Goal: Information Seeking & Learning: Learn about a topic

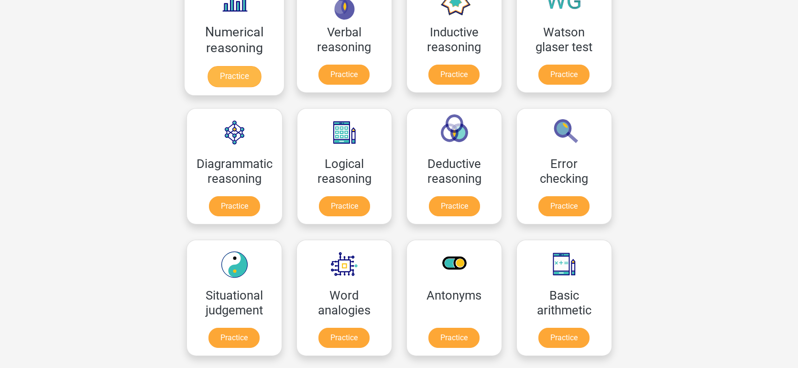
scroll to position [186, 0]
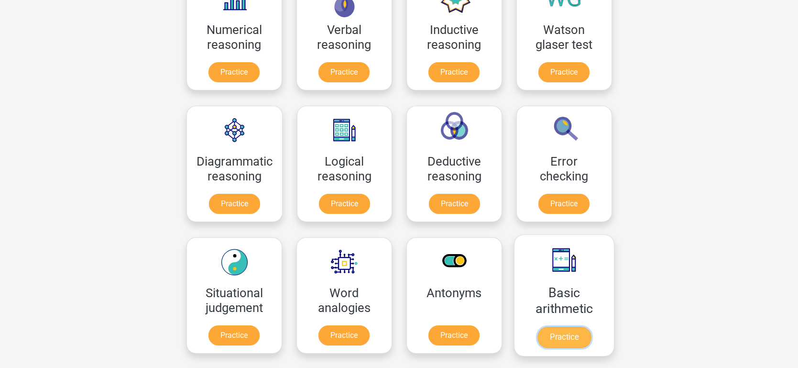
click at [562, 327] on link "Practice" at bounding box center [564, 337] width 54 height 21
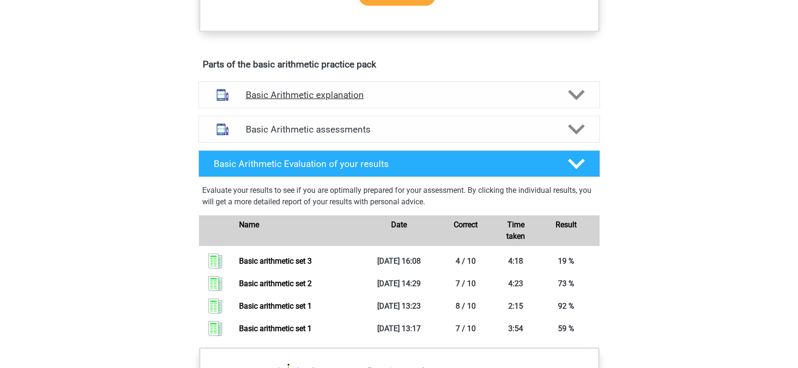
scroll to position [473, 0]
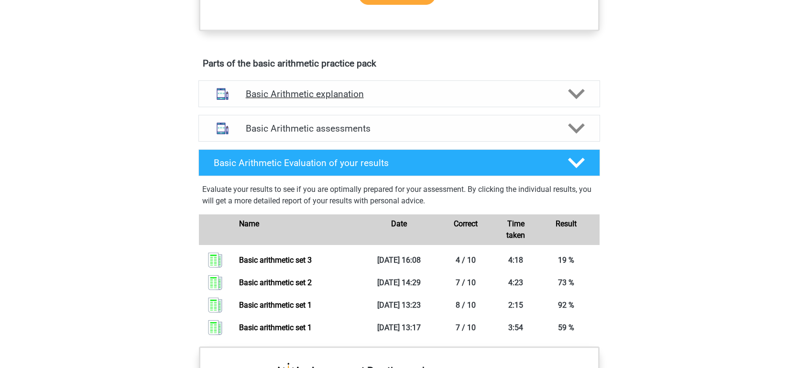
click at [324, 104] on div "Basic Arithmetic explanation" at bounding box center [400, 93] width 402 height 27
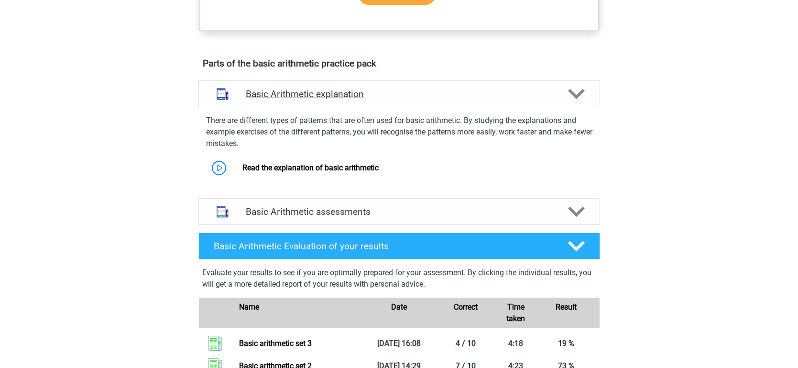
click at [324, 104] on div "Basic Arithmetic explanation" at bounding box center [400, 93] width 402 height 27
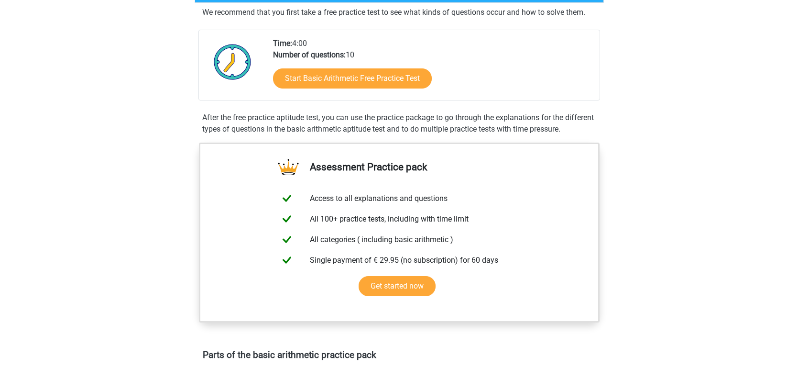
scroll to position [177, 0]
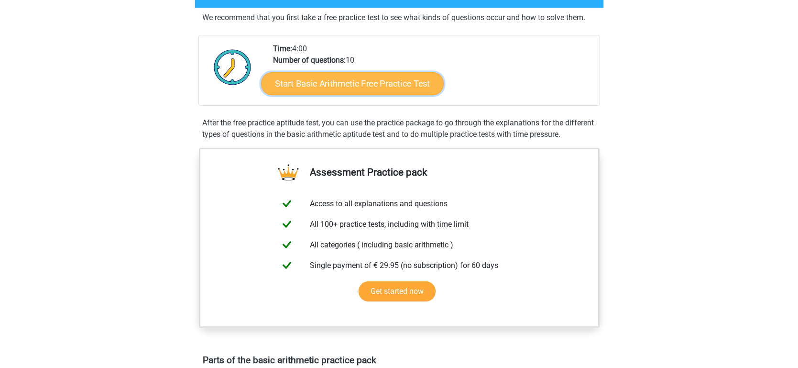
click at [349, 78] on link "Start Basic Arithmetic Free Practice Test" at bounding box center [352, 83] width 183 height 23
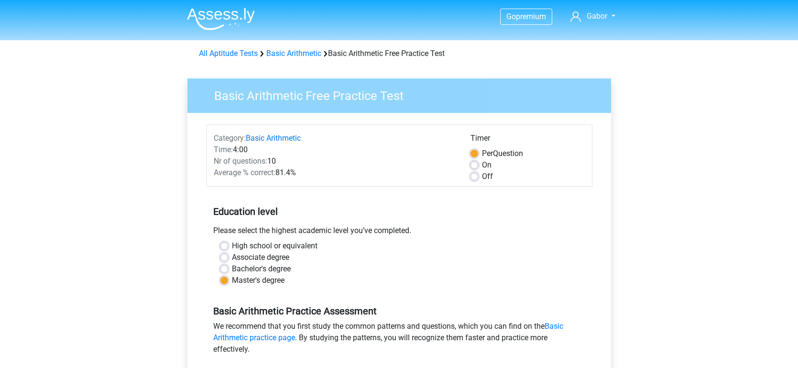
click at [232, 245] on label "High school or equivalent" at bounding box center [275, 245] width 86 height 11
click at [225, 245] on input "High school or equivalent" at bounding box center [225, 245] width 8 height 10
radio input "true"
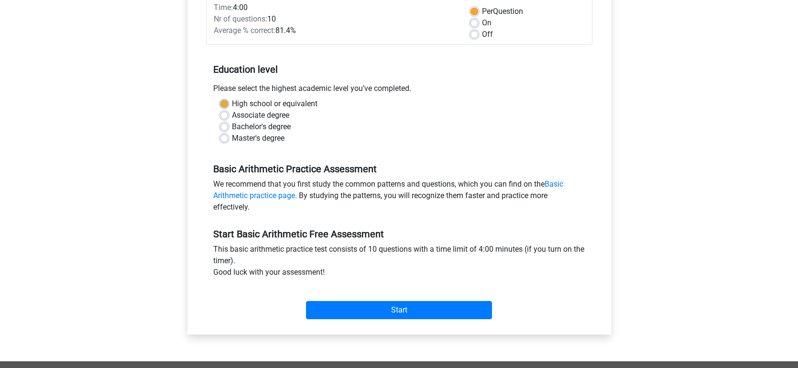
scroll to position [147, 0]
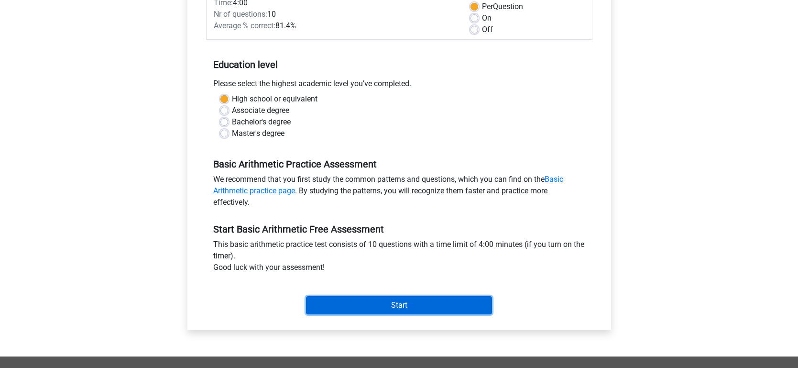
click at [376, 299] on input "Start" at bounding box center [399, 305] width 186 height 18
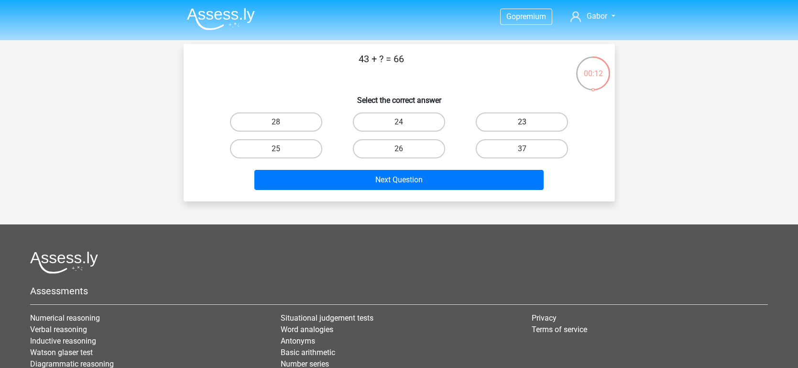
click at [550, 119] on label "23" at bounding box center [522, 121] width 92 height 19
click at [529, 122] on input "23" at bounding box center [525, 125] width 6 height 6
radio input "true"
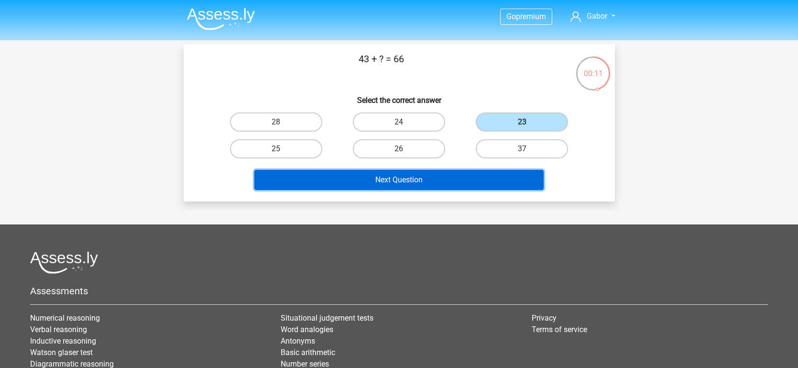
click at [409, 185] on button "Next Question" at bounding box center [399, 180] width 289 height 20
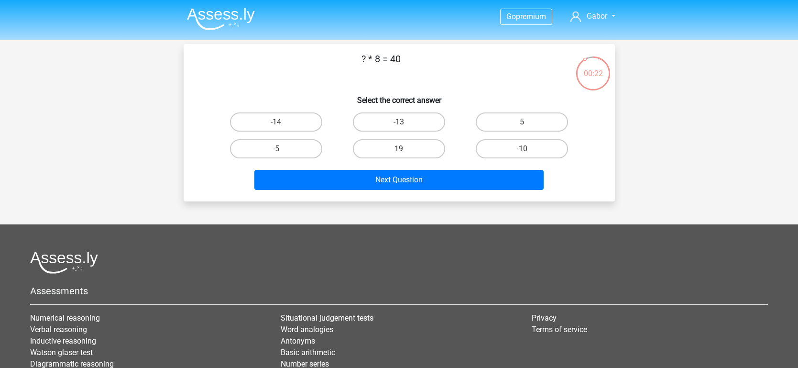
click at [484, 114] on label "5" at bounding box center [522, 121] width 92 height 19
click at [522, 122] on input "5" at bounding box center [525, 125] width 6 height 6
radio input "true"
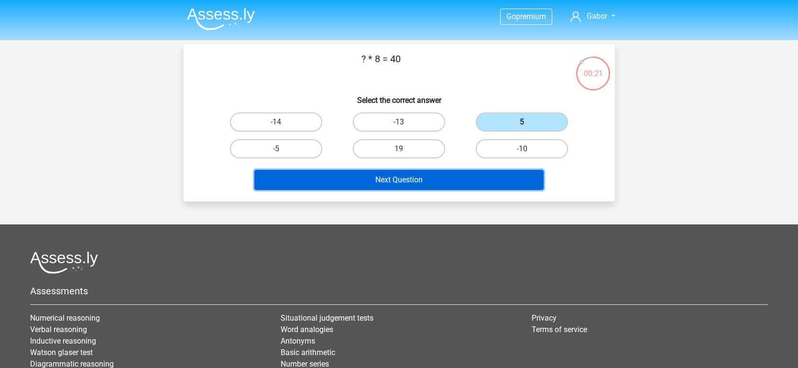
click at [418, 172] on button "Next Question" at bounding box center [399, 180] width 289 height 20
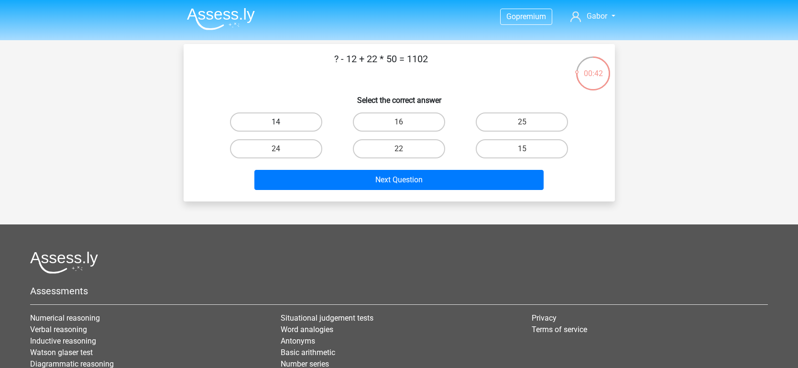
click at [305, 127] on label "14" at bounding box center [276, 121] width 92 height 19
click at [282, 127] on input "14" at bounding box center [279, 125] width 6 height 6
radio input "true"
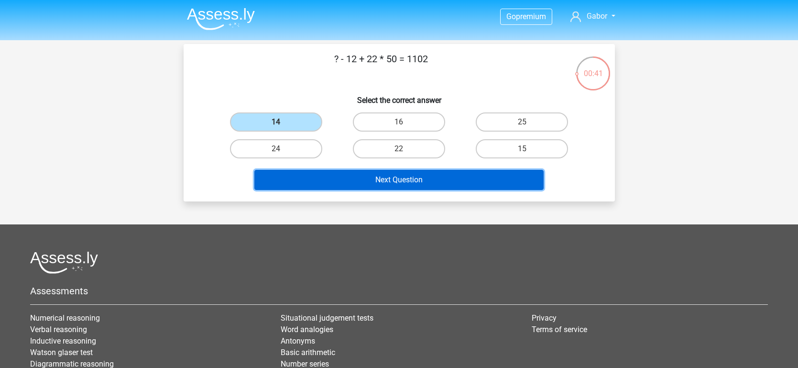
click at [344, 182] on button "Next Question" at bounding box center [399, 180] width 289 height 20
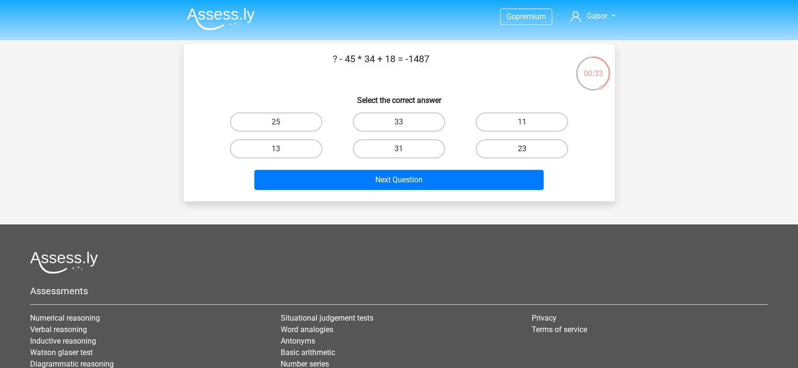
click at [512, 142] on label "23" at bounding box center [522, 148] width 92 height 19
click at [522, 149] on input "23" at bounding box center [525, 152] width 6 height 6
radio input "true"
click at [429, 167] on div "Next Question" at bounding box center [399, 178] width 401 height 32
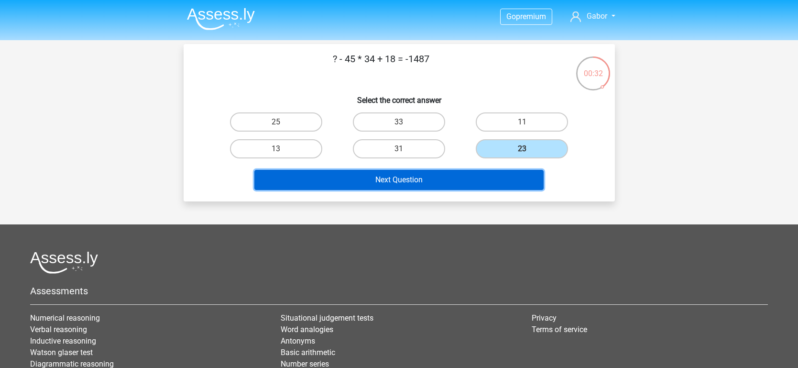
click at [425, 176] on button "Next Question" at bounding box center [399, 180] width 289 height 20
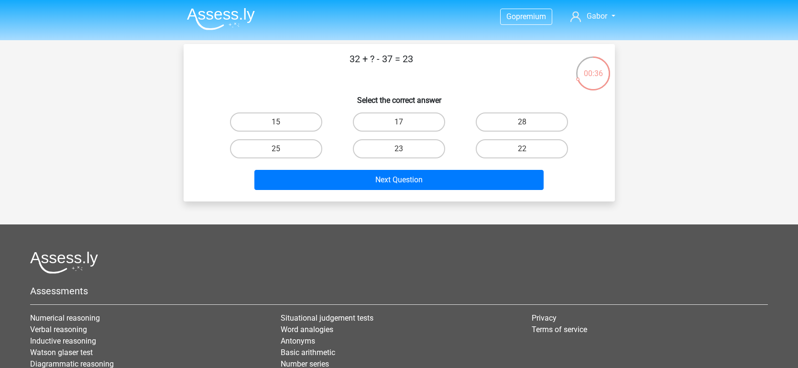
click at [531, 111] on div "28" at bounding box center [522, 122] width 123 height 27
click at [528, 116] on label "28" at bounding box center [522, 121] width 92 height 19
click at [528, 122] on input "28" at bounding box center [525, 125] width 6 height 6
radio input "true"
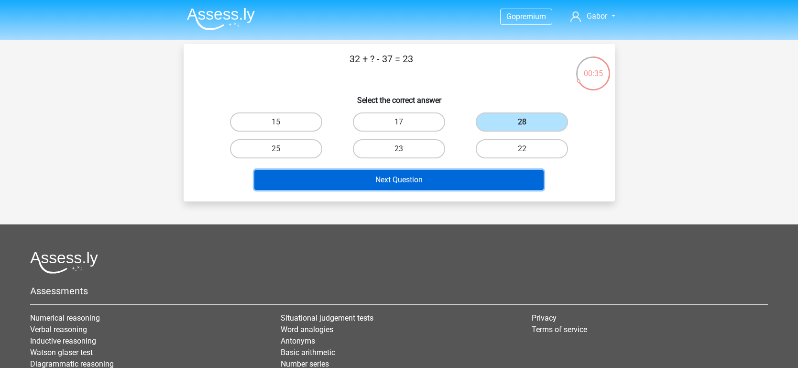
click at [473, 183] on button "Next Question" at bounding box center [399, 180] width 289 height 20
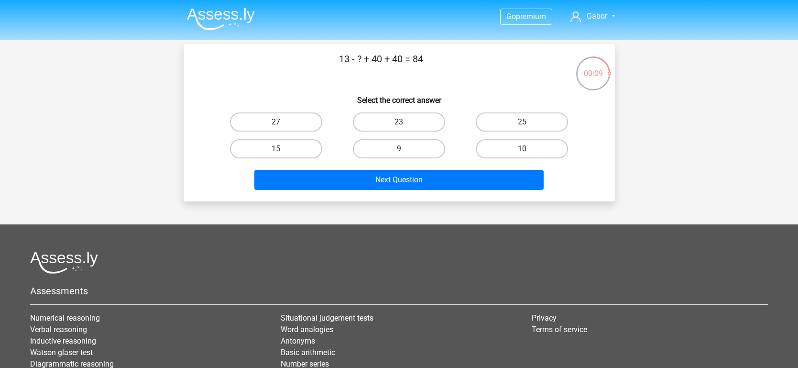
click at [283, 125] on label "27" at bounding box center [276, 121] width 92 height 19
click at [282, 125] on input "27" at bounding box center [279, 125] width 6 height 6
radio input "true"
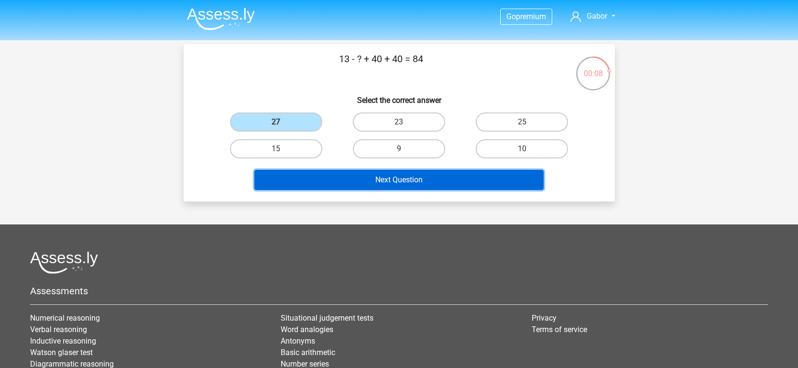
click at [380, 188] on button "Next Question" at bounding box center [399, 180] width 289 height 20
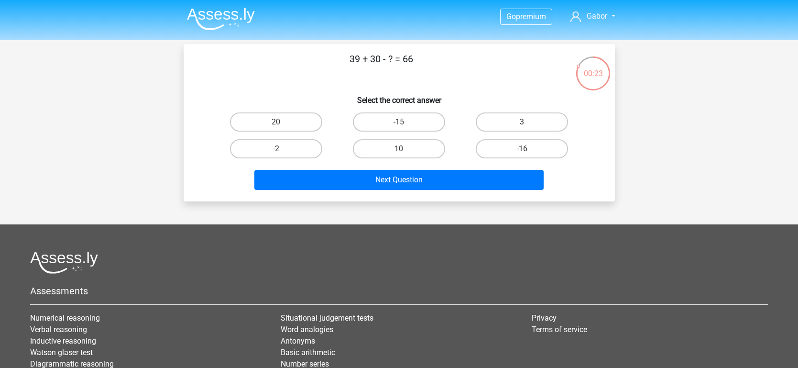
click at [517, 126] on label "3" at bounding box center [522, 121] width 92 height 19
click at [522, 126] on input "3" at bounding box center [525, 125] width 6 height 6
radio input "true"
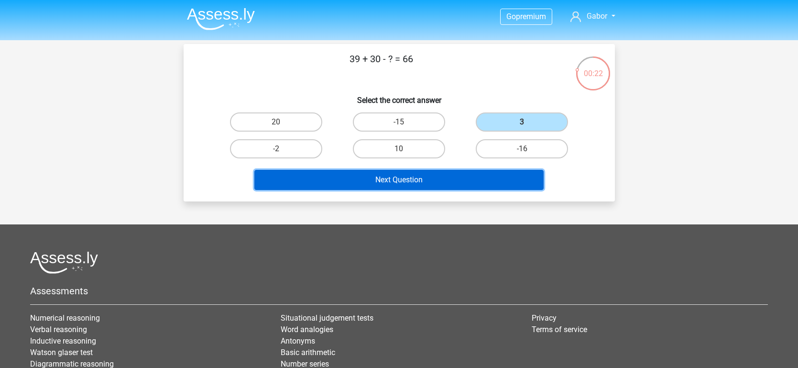
click at [447, 177] on button "Next Question" at bounding box center [399, 180] width 289 height 20
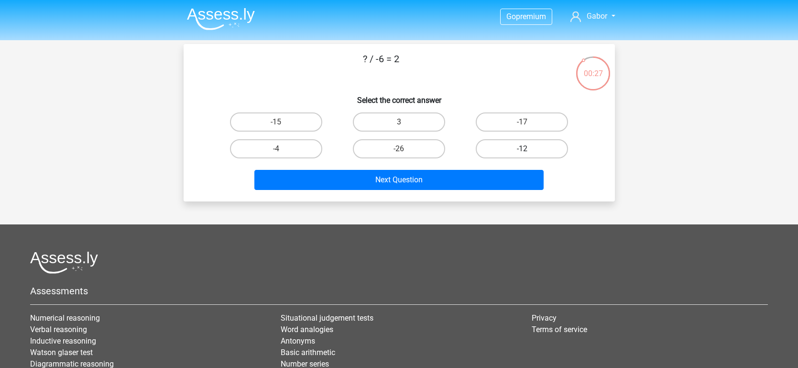
click at [537, 155] on label "-12" at bounding box center [522, 148] width 92 height 19
click at [529, 155] on input "-12" at bounding box center [525, 152] width 6 height 6
radio input "true"
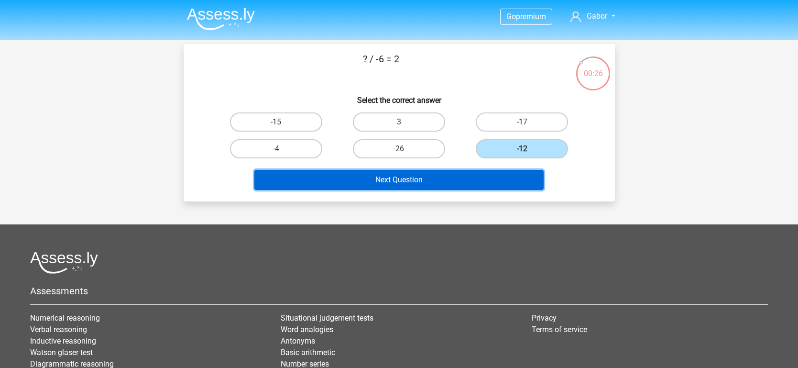
click at [466, 180] on button "Next Question" at bounding box center [399, 180] width 289 height 20
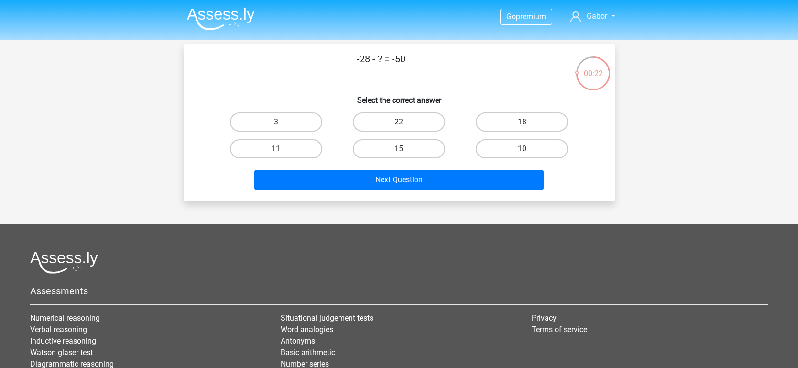
click at [426, 117] on label "22" at bounding box center [399, 121] width 92 height 19
click at [405, 122] on input "22" at bounding box center [402, 125] width 6 height 6
radio input "true"
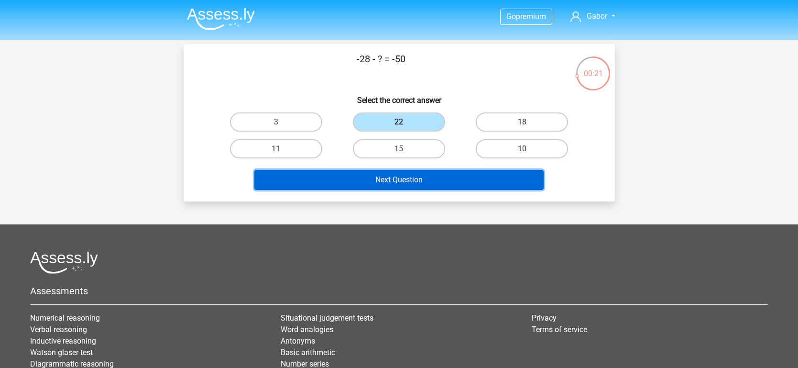
click at [408, 187] on button "Next Question" at bounding box center [399, 180] width 289 height 20
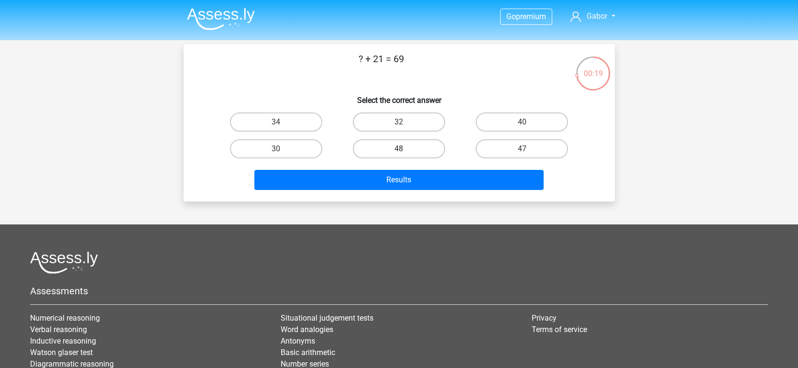
click at [431, 148] on label "48" at bounding box center [399, 148] width 92 height 19
click at [405, 149] on input "48" at bounding box center [402, 152] width 6 height 6
radio input "true"
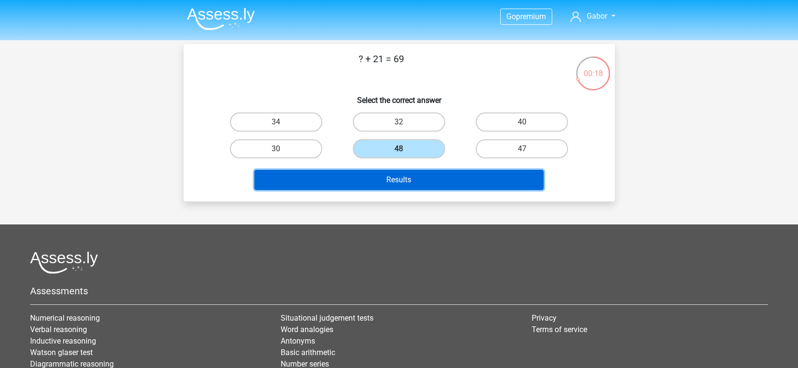
click at [416, 176] on button "Results" at bounding box center [399, 180] width 289 height 20
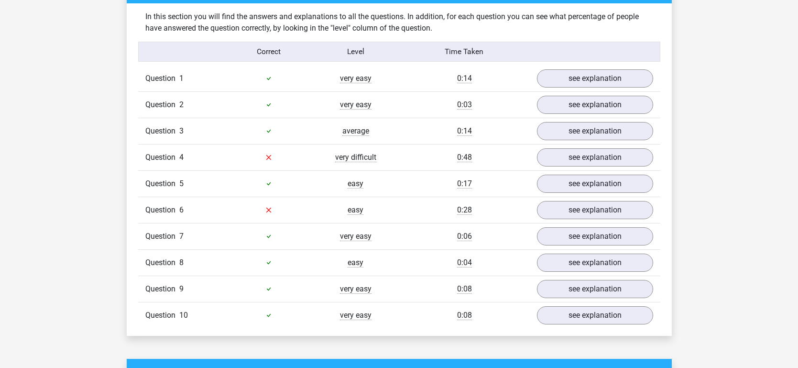
scroll to position [740, 0]
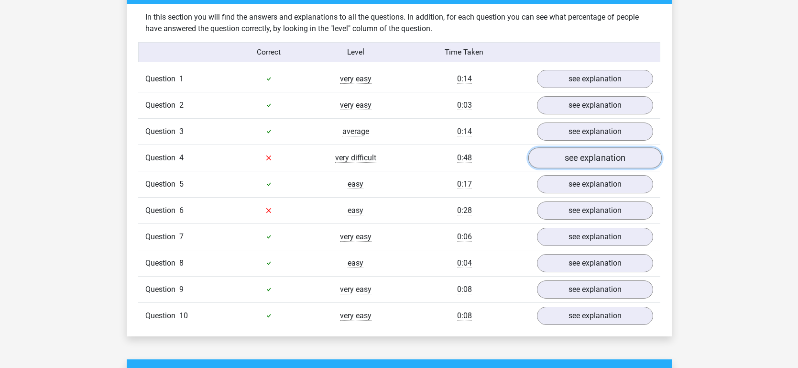
click at [623, 160] on link "see explanation" at bounding box center [594, 157] width 133 height 21
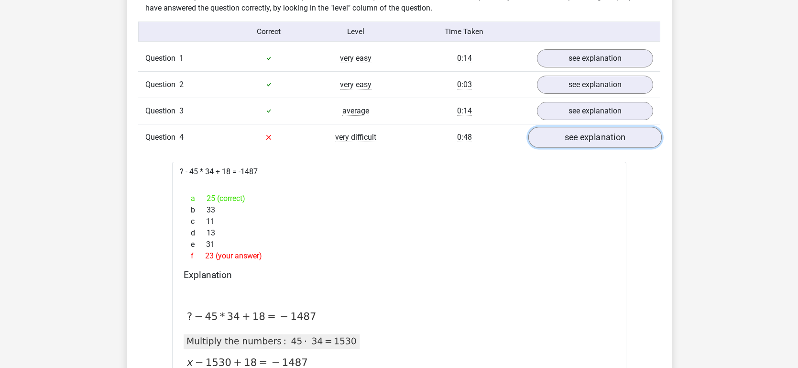
scroll to position [758, 0]
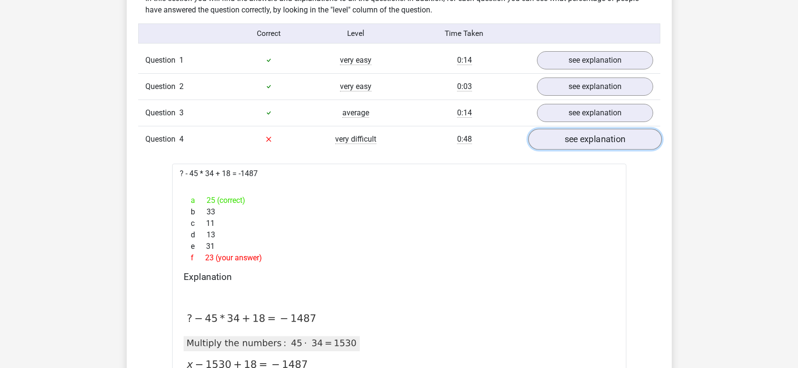
click at [573, 139] on link "see explanation" at bounding box center [594, 139] width 133 height 21
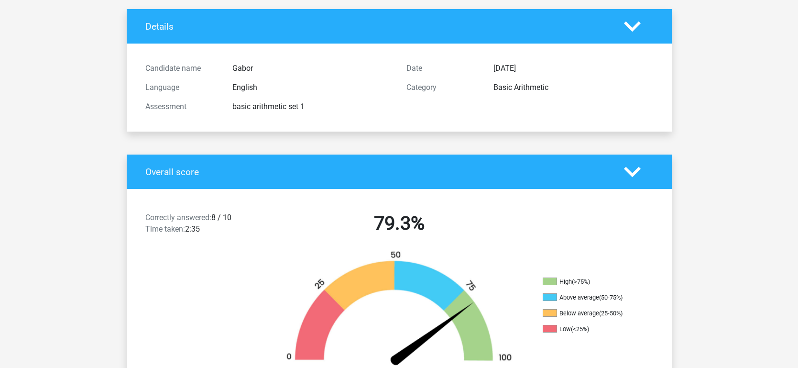
scroll to position [0, 0]
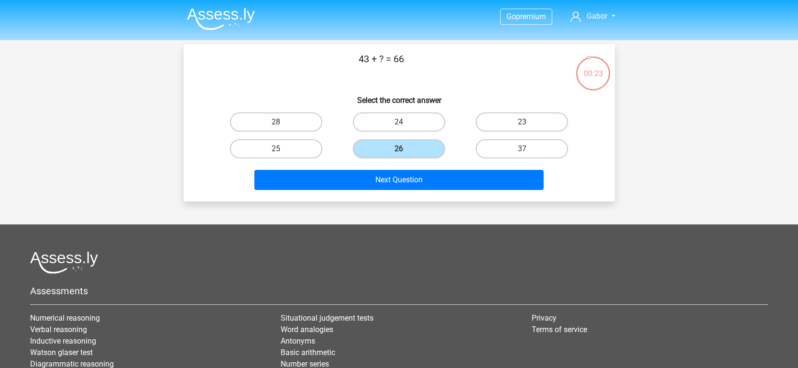
click at [237, 13] on img at bounding box center [221, 19] width 68 height 22
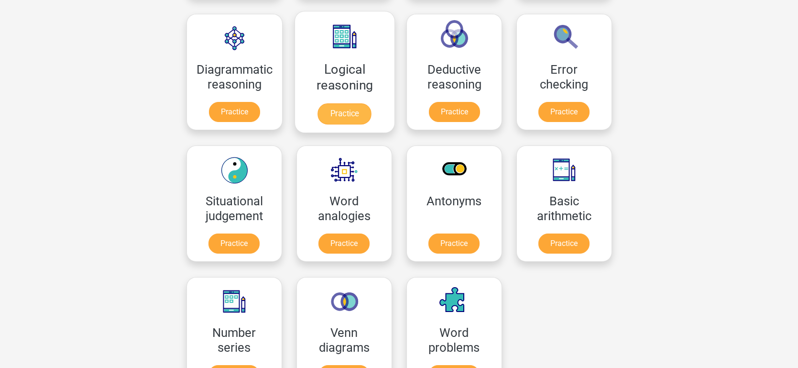
scroll to position [282, 0]
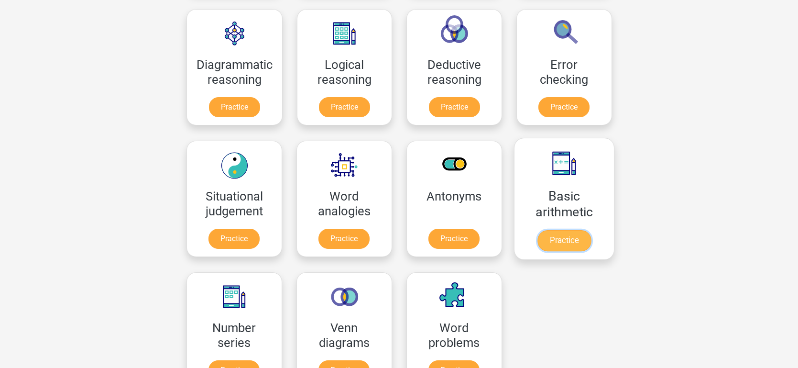
click at [537, 230] on link "Practice" at bounding box center [564, 240] width 54 height 21
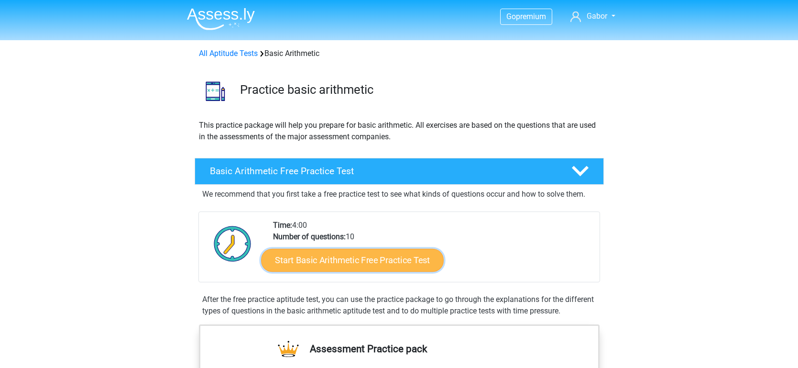
click at [332, 260] on link "Start Basic Arithmetic Free Practice Test" at bounding box center [352, 259] width 183 height 23
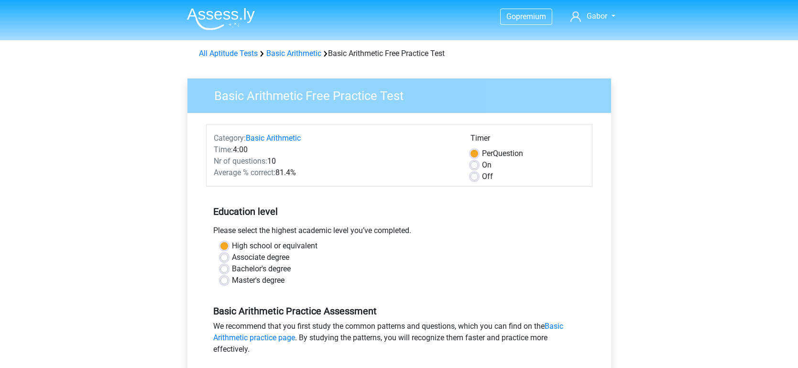
click at [232, 280] on label "Master's degree" at bounding box center [258, 280] width 53 height 11
click at [227, 280] on input "Master's degree" at bounding box center [225, 280] width 8 height 10
radio input "true"
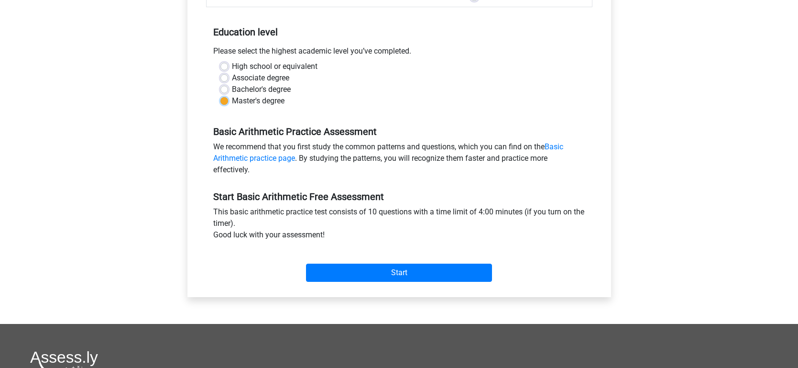
scroll to position [182, 0]
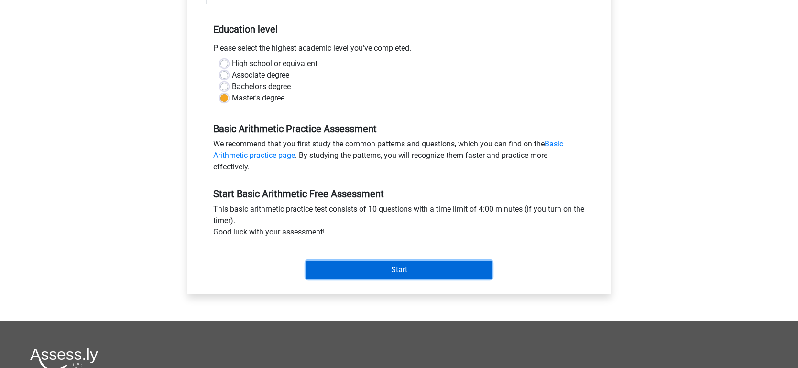
click at [333, 265] on input "Start" at bounding box center [399, 270] width 186 height 18
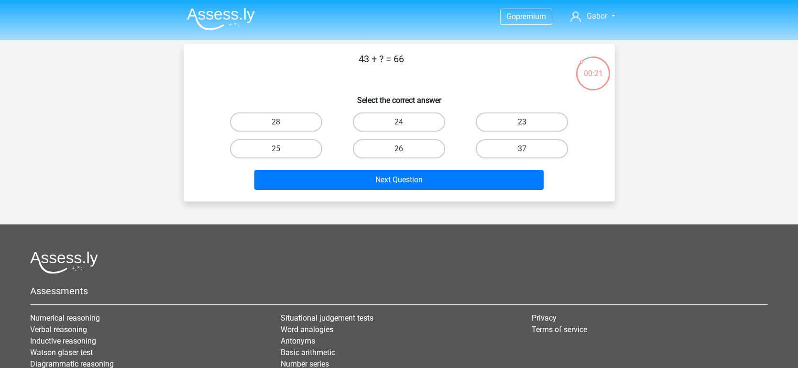
click at [512, 116] on label "23" at bounding box center [522, 121] width 92 height 19
click at [522, 122] on input "23" at bounding box center [525, 125] width 6 height 6
radio input "true"
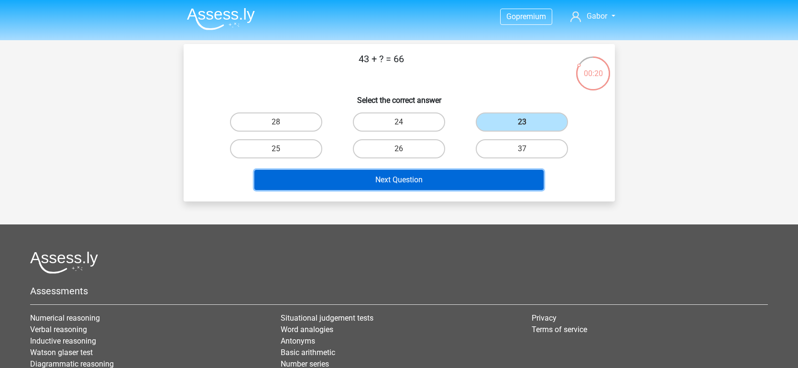
click at [460, 177] on button "Next Question" at bounding box center [399, 180] width 289 height 20
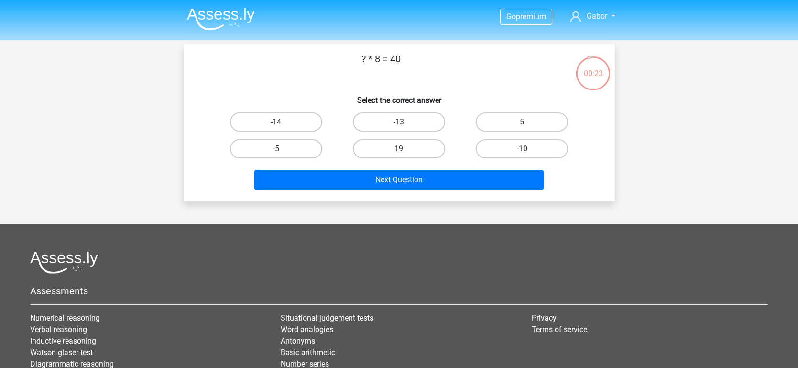
click at [504, 118] on label "5" at bounding box center [522, 121] width 92 height 19
click at [522, 122] on input "5" at bounding box center [525, 125] width 6 height 6
radio input "true"
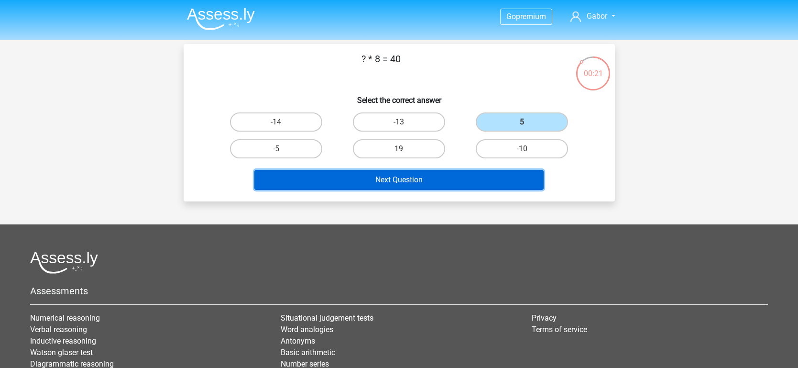
click at [454, 179] on button "Next Question" at bounding box center [399, 180] width 289 height 20
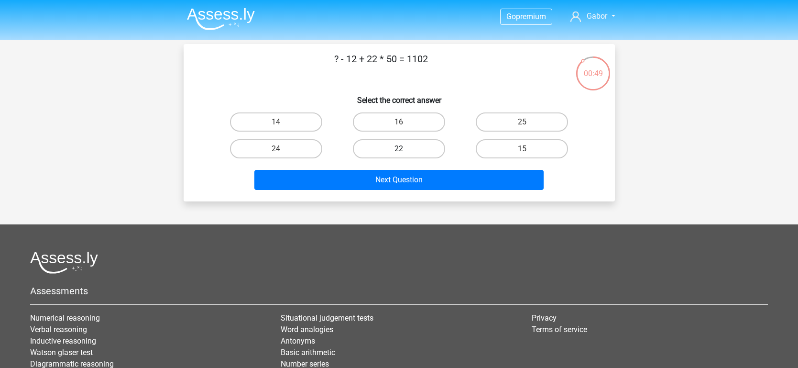
click at [410, 145] on label "22" at bounding box center [399, 148] width 92 height 19
click at [405, 149] on input "22" at bounding box center [402, 152] width 6 height 6
radio input "true"
click at [290, 131] on label "14" at bounding box center [276, 121] width 92 height 19
click at [282, 128] on input "14" at bounding box center [279, 125] width 6 height 6
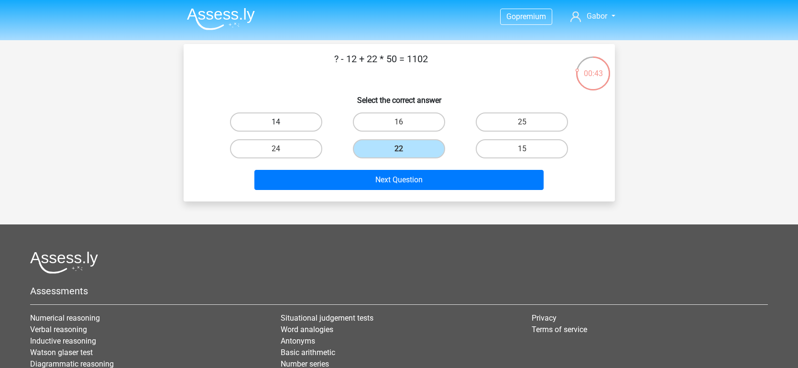
radio input "true"
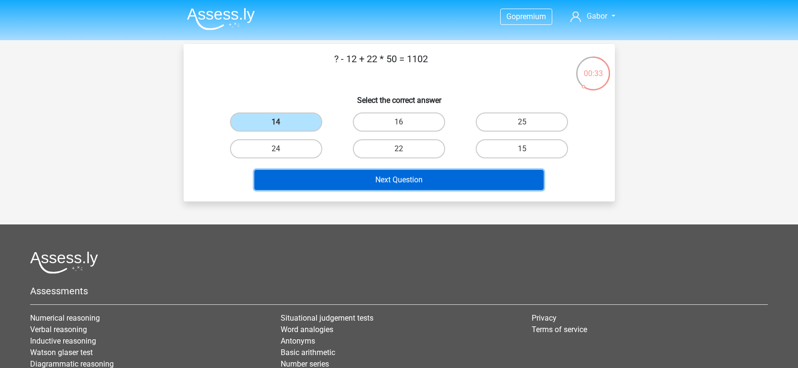
click at [318, 181] on button "Next Question" at bounding box center [399, 180] width 289 height 20
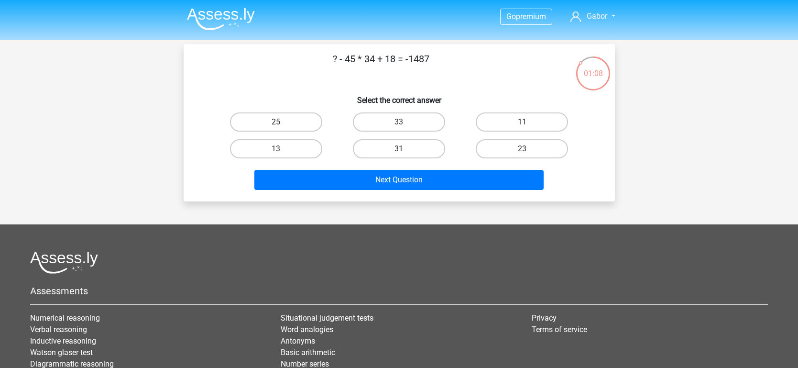
click at [269, 127] on label "25" at bounding box center [276, 121] width 92 height 19
click at [276, 127] on input "25" at bounding box center [279, 125] width 6 height 6
radio input "true"
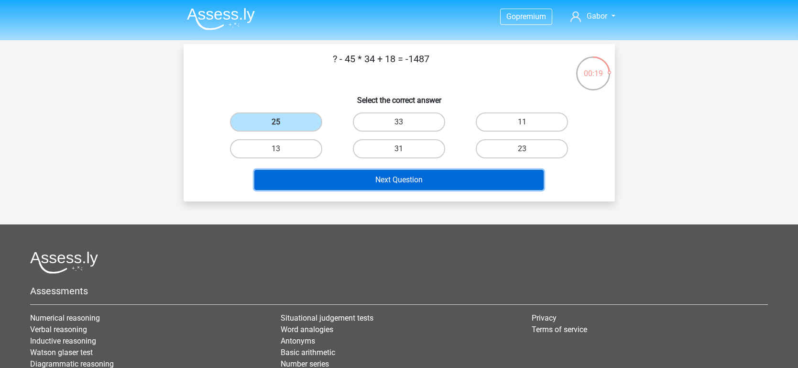
click at [344, 182] on button "Next Question" at bounding box center [399, 180] width 289 height 20
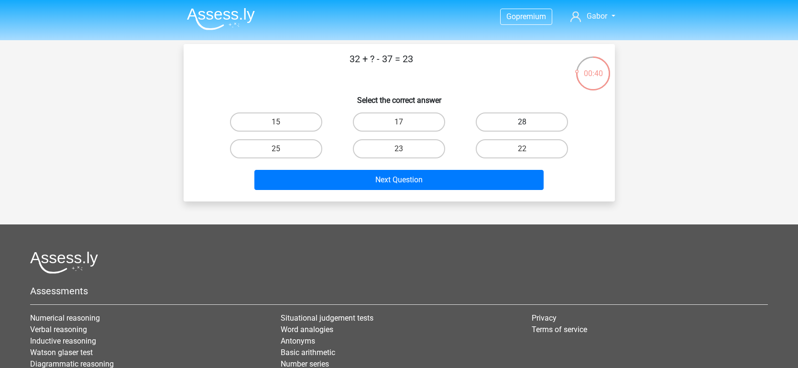
click at [511, 123] on label "28" at bounding box center [522, 121] width 92 height 19
click at [522, 123] on input "28" at bounding box center [525, 125] width 6 height 6
radio input "true"
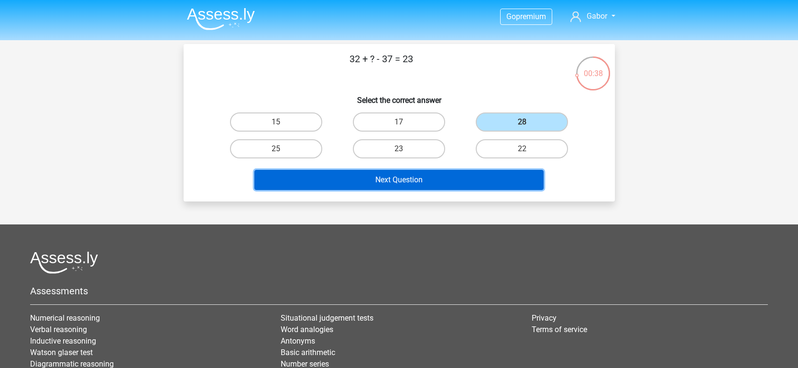
click at [409, 179] on button "Next Question" at bounding box center [399, 180] width 289 height 20
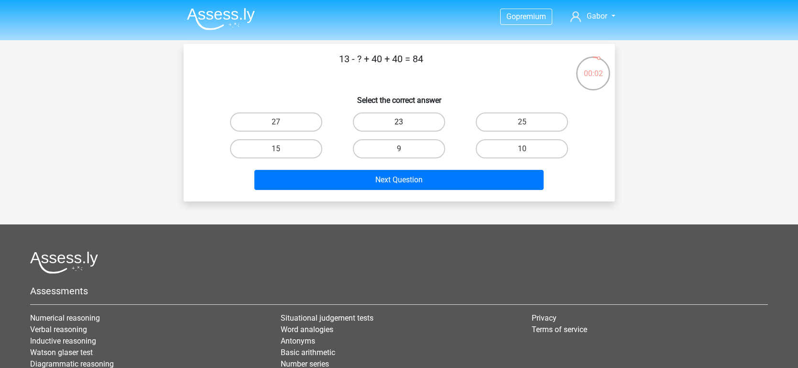
click at [385, 118] on label "23" at bounding box center [399, 121] width 92 height 19
click at [399, 122] on input "23" at bounding box center [402, 125] width 6 height 6
radio input "true"
click at [541, 119] on label "3" at bounding box center [522, 121] width 92 height 19
click at [529, 122] on input "3" at bounding box center [525, 125] width 6 height 6
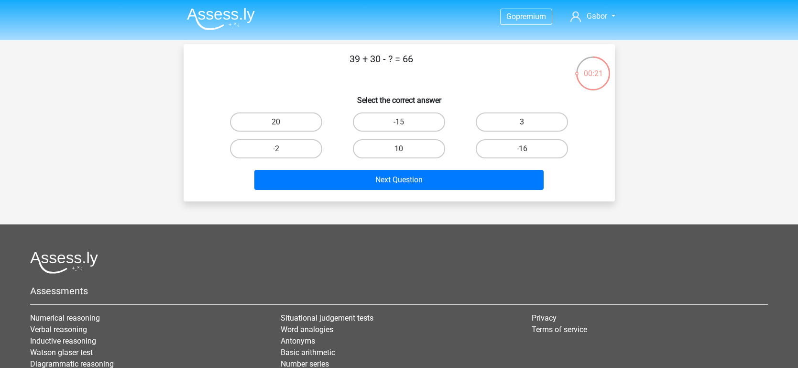
radio input "true"
click at [469, 191] on div "Next Question" at bounding box center [399, 182] width 369 height 24
click at [466, 189] on div "Next Question" at bounding box center [399, 182] width 369 height 24
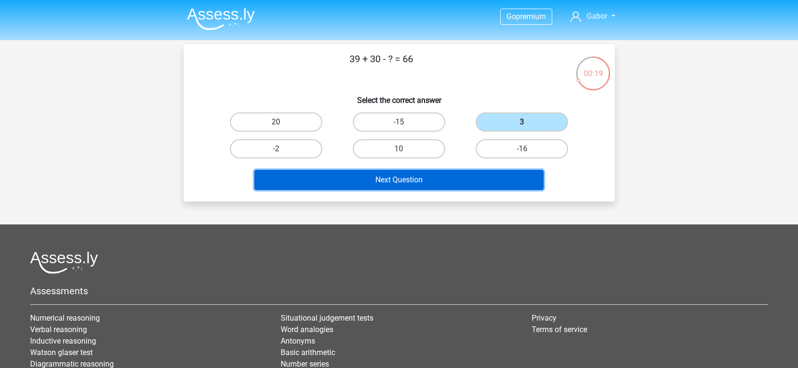
click at [464, 188] on button "Next Question" at bounding box center [399, 180] width 289 height 20
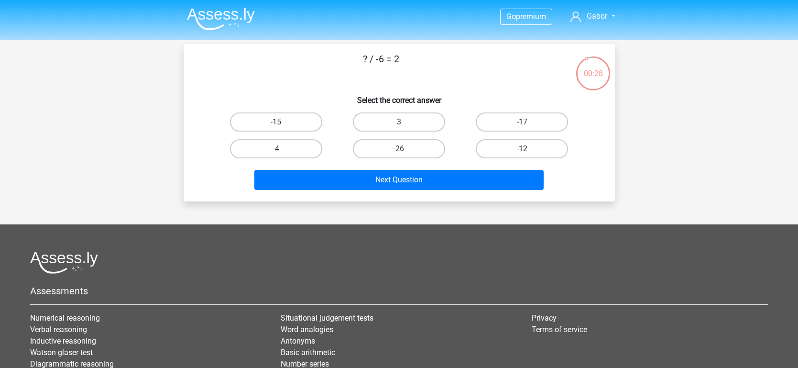
click at [547, 147] on label "-12" at bounding box center [522, 148] width 92 height 19
click at [529, 149] on input "-12" at bounding box center [525, 152] width 6 height 6
radio input "true"
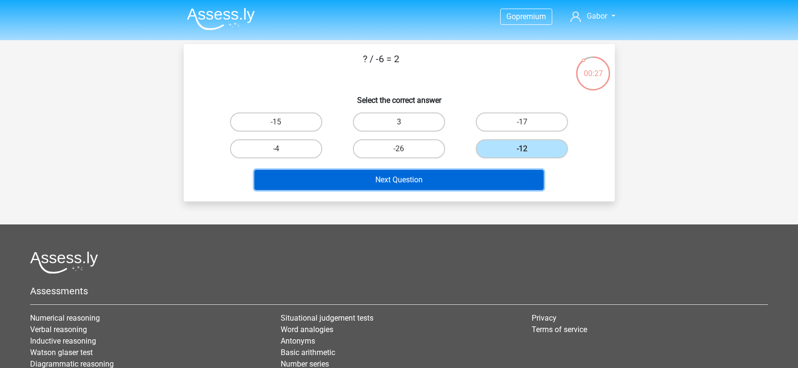
click at [497, 182] on button "Next Question" at bounding box center [399, 180] width 289 height 20
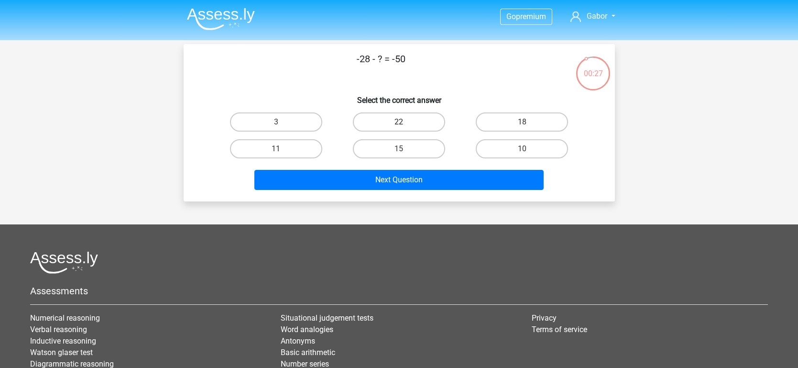
click at [408, 120] on label "22" at bounding box center [399, 121] width 92 height 19
click at [405, 122] on input "22" at bounding box center [402, 125] width 6 height 6
radio input "true"
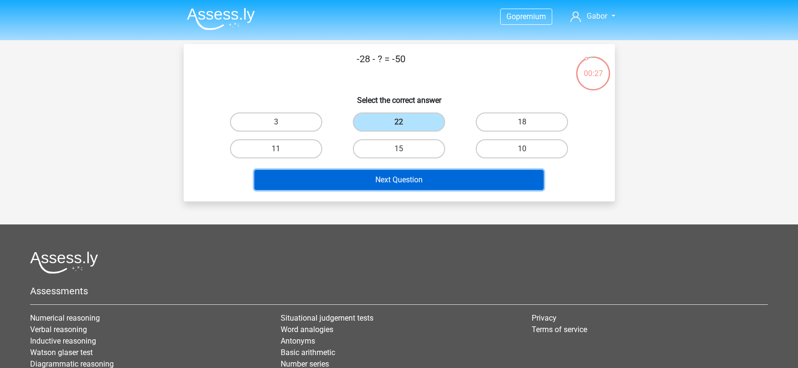
click at [406, 179] on button "Next Question" at bounding box center [399, 180] width 289 height 20
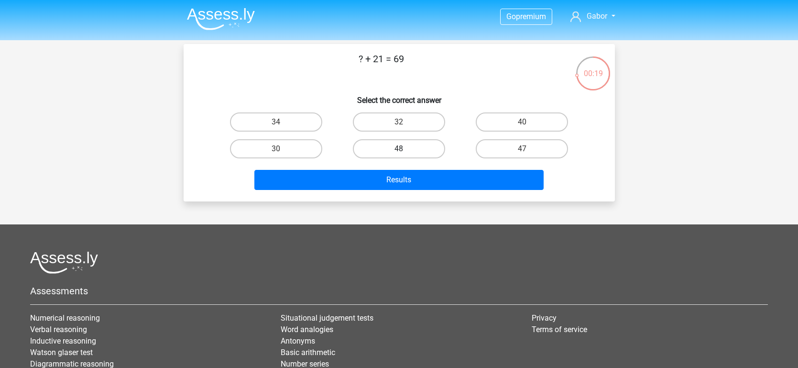
click at [418, 148] on label "48" at bounding box center [399, 148] width 92 height 19
click at [405, 149] on input "48" at bounding box center [402, 152] width 6 height 6
radio input "true"
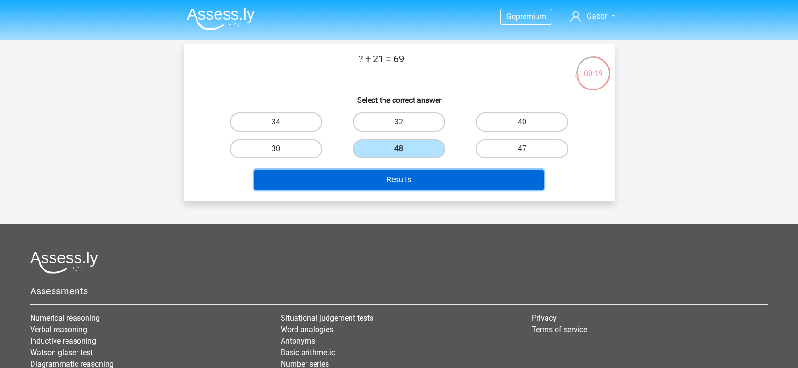
click at [427, 173] on button "Results" at bounding box center [399, 180] width 289 height 20
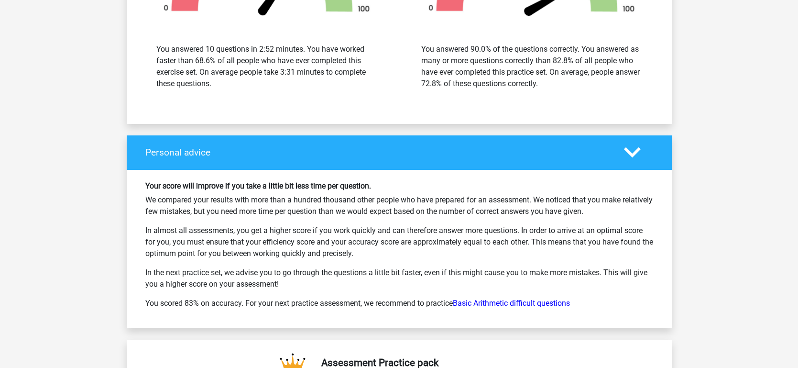
scroll to position [1297, 0]
